Goal: Information Seeking & Learning: Learn about a topic

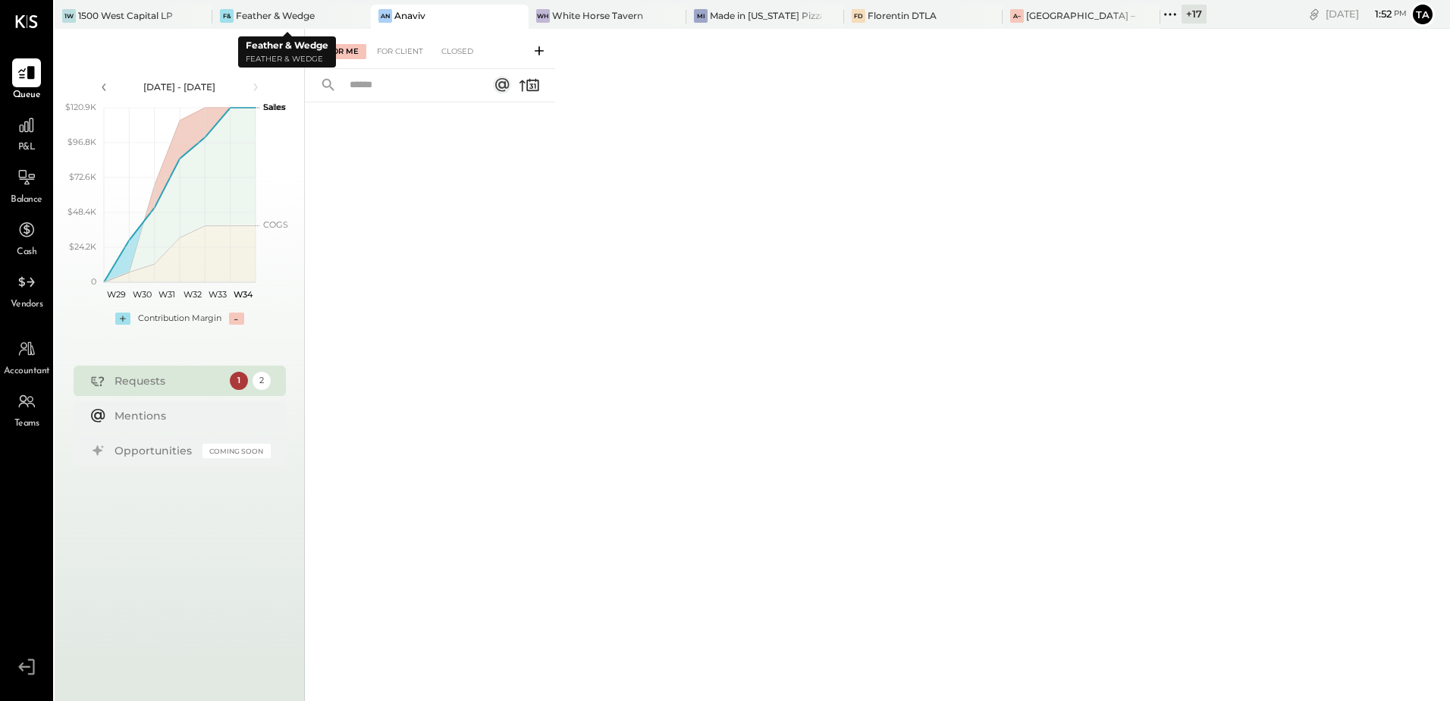
drag, startPoint x: 350, startPoint y: 14, endPoint x: 247, endPoint y: 112, distance: 142.2
click at [350, 14] on icon at bounding box center [357, 16] width 19 height 18
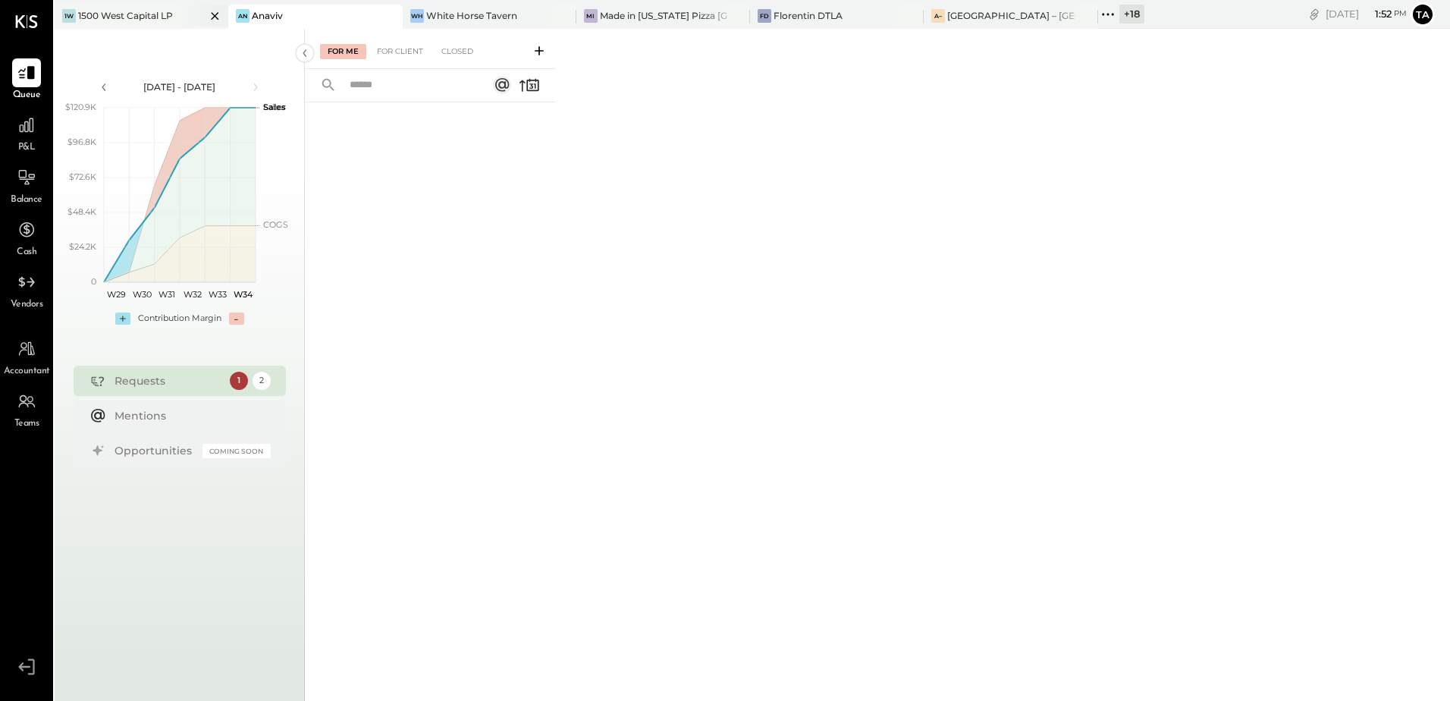
click at [212, 17] on icon at bounding box center [216, 16] width 8 height 8
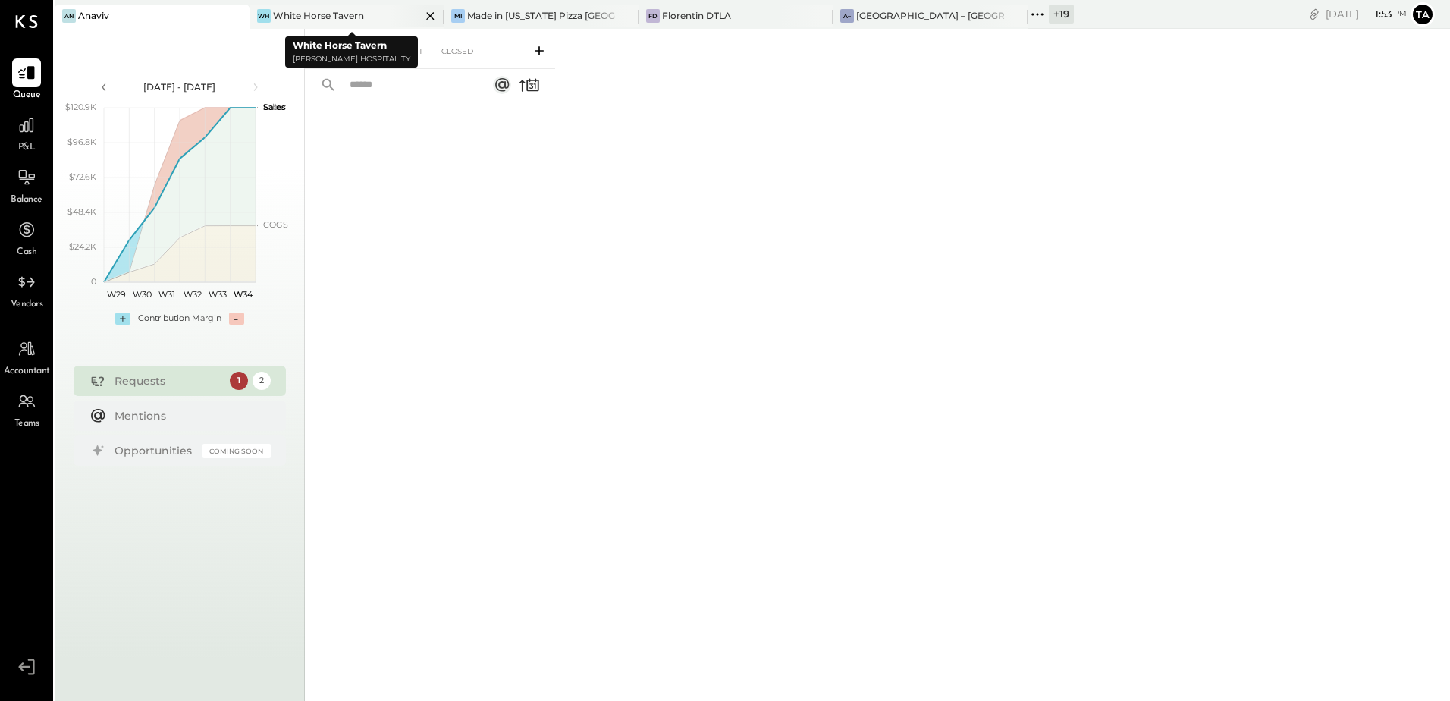
click at [315, 17] on div "White Horse Tavern" at bounding box center [318, 15] width 91 height 13
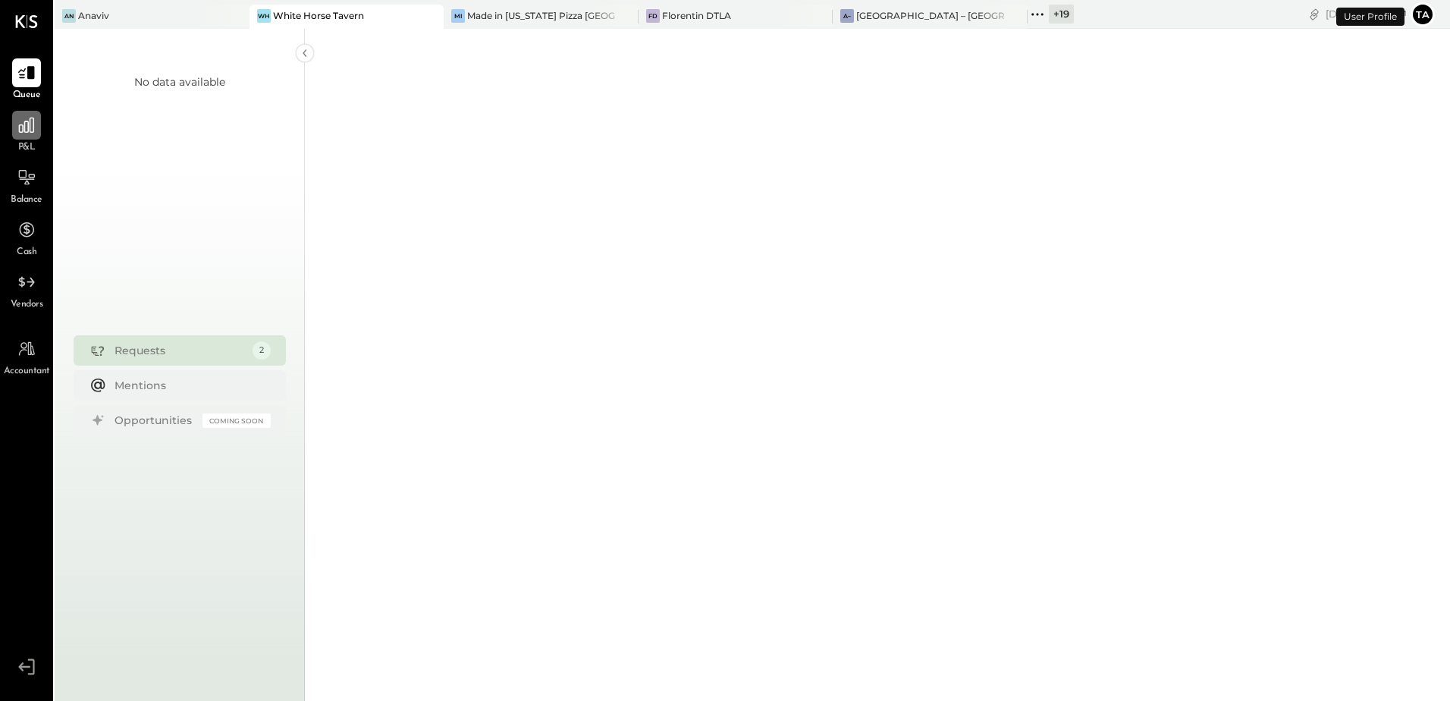
click at [21, 139] on div at bounding box center [26, 125] width 29 height 29
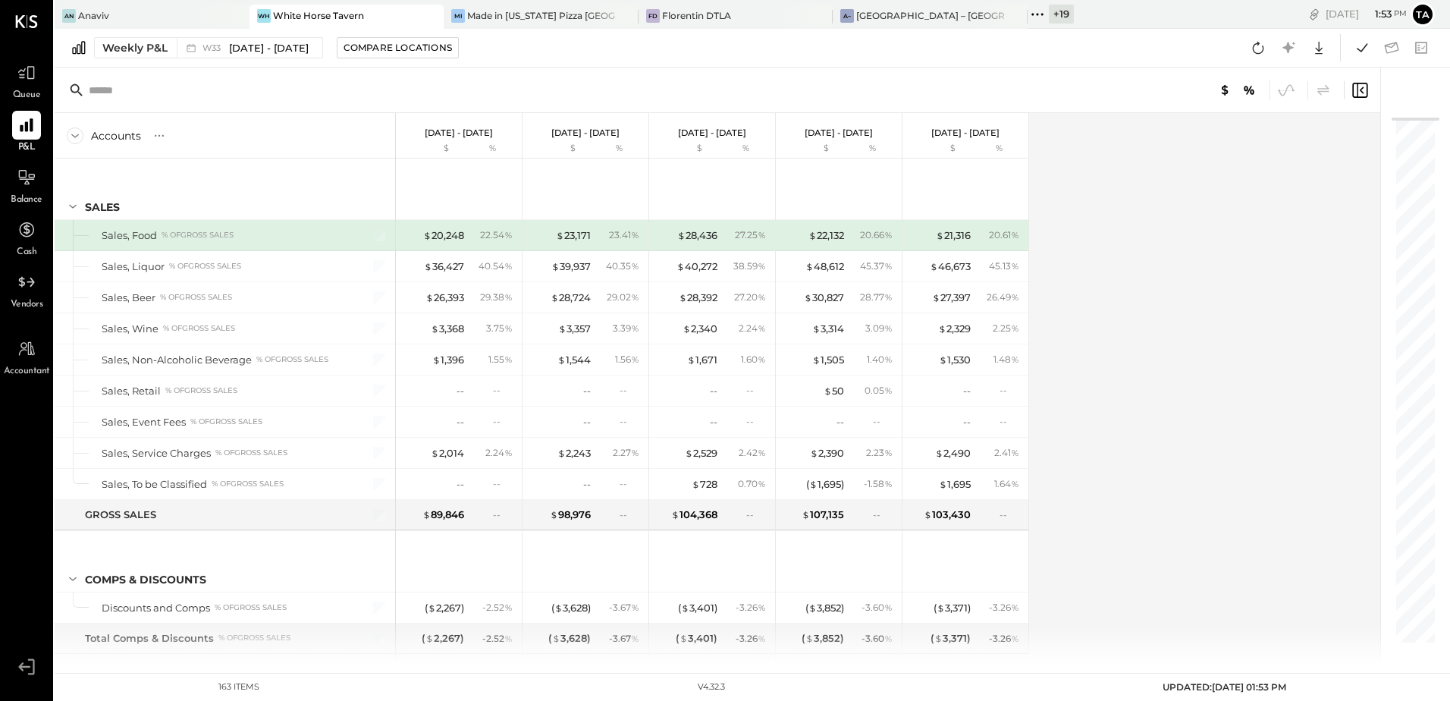
drag, startPoint x: 23, startPoint y: 174, endPoint x: 176, endPoint y: 279, distance: 186.0
click at [23, 174] on icon at bounding box center [26, 177] width 18 height 18
